Goal: Task Accomplishment & Management: Manage account settings

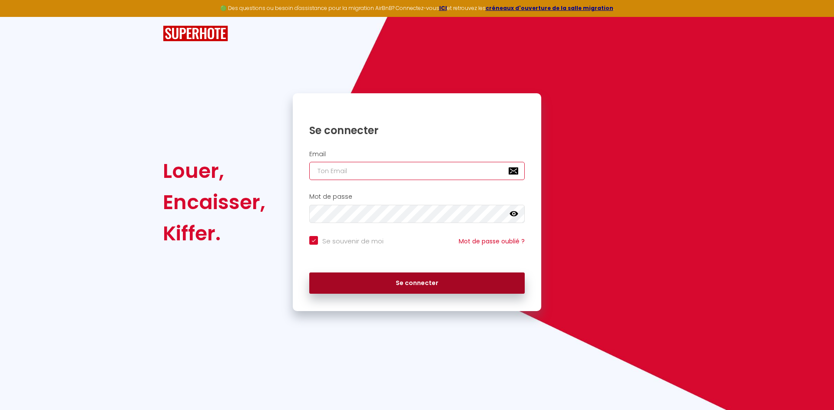
type input "[EMAIL_ADDRESS][DOMAIN_NAME]"
click at [429, 282] on button "Se connecter" at bounding box center [416, 284] width 215 height 22
checkbox input "true"
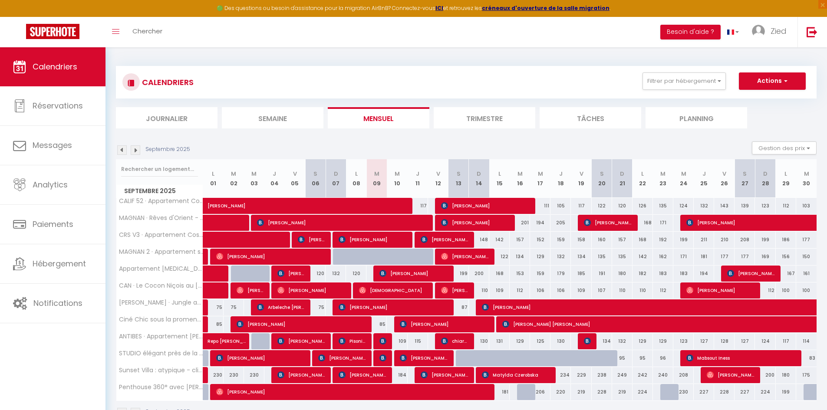
scroll to position [47, 0]
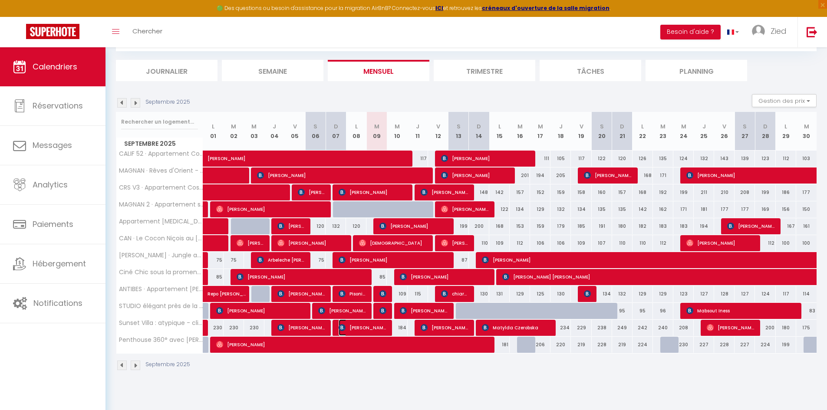
click at [372, 326] on span "[PERSON_NAME]" at bounding box center [363, 328] width 48 height 17
select select "OK"
select select "KO"
select select "0"
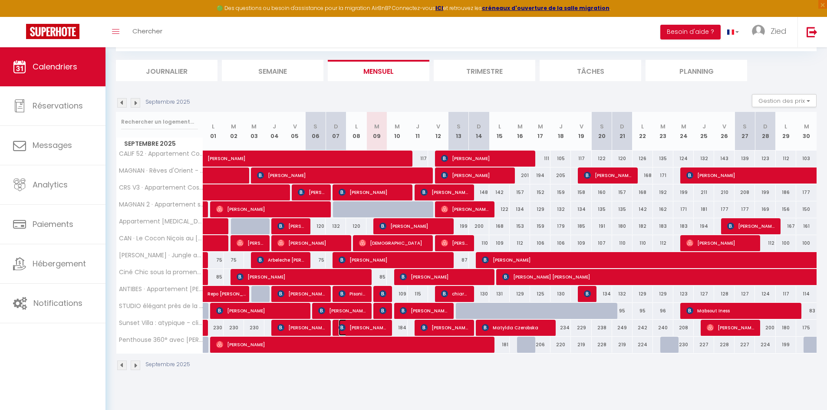
select select "1"
select select
